Goal: Task Accomplishment & Management: Manage account settings

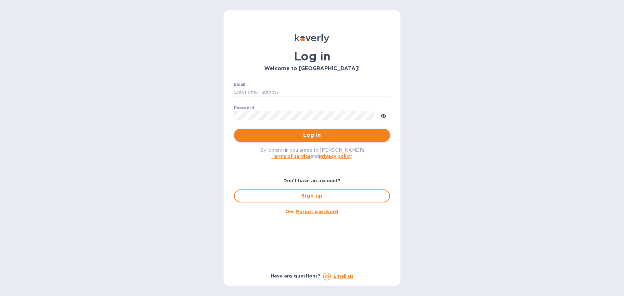
type input "[EMAIL_ADDRESS][DOMAIN_NAME]"
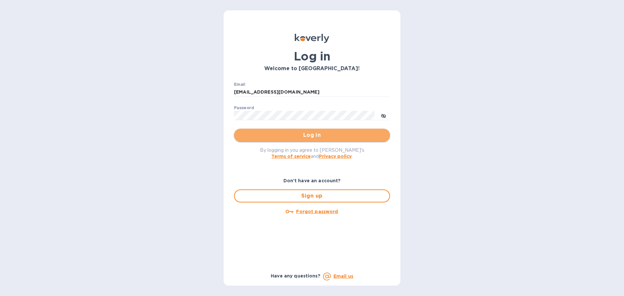
click at [249, 137] on span "Log in" at bounding box center [312, 135] width 146 height 8
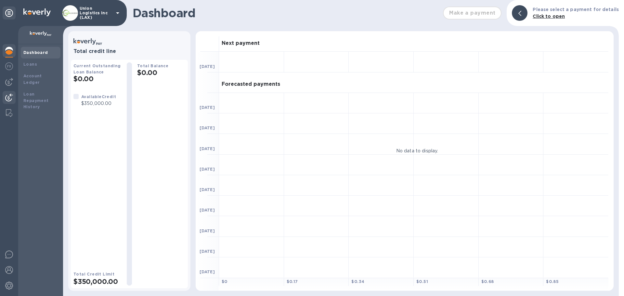
click at [10, 97] on img at bounding box center [9, 98] width 8 height 8
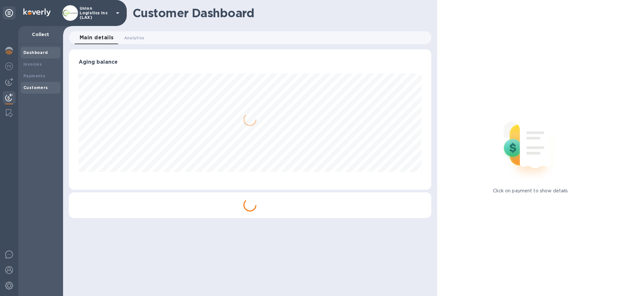
scroll to position [140, 362]
click at [53, 78] on div "Payments" at bounding box center [40, 76] width 34 height 7
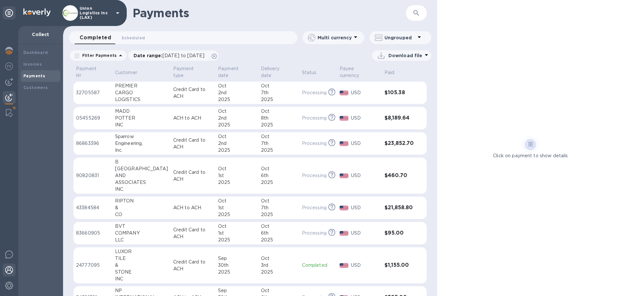
click at [5, 270] on div at bounding box center [9, 271] width 13 height 14
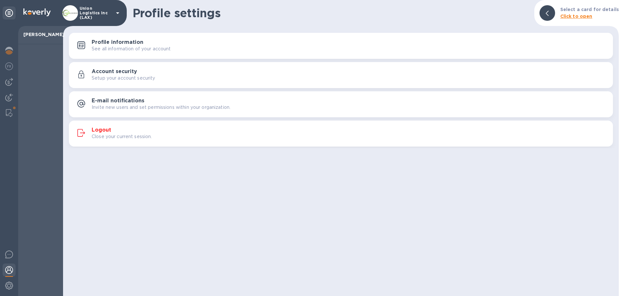
click at [163, 132] on div "Logout Close your current session." at bounding box center [350, 133] width 516 height 13
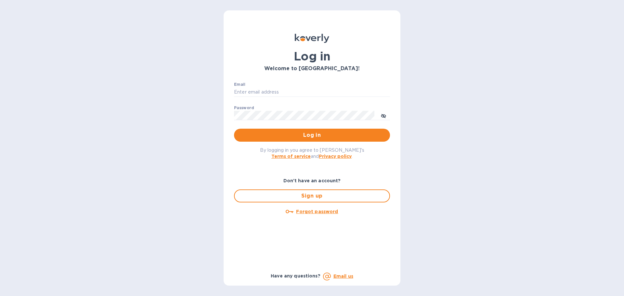
type input "[EMAIL_ADDRESS][DOMAIN_NAME]"
